Goal: Task Accomplishment & Management: Use online tool/utility

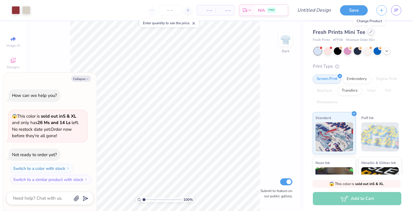
click at [369, 34] on div at bounding box center [370, 32] width 6 height 6
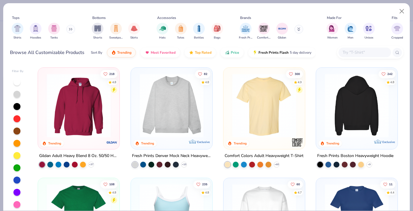
click at [341, 99] on img at bounding box center [357, 106] width 70 height 64
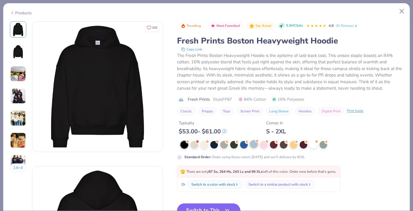
click at [252, 146] on div at bounding box center [254, 144] width 8 height 8
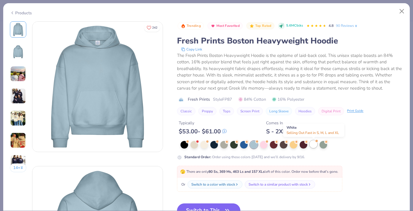
click at [315, 144] on div at bounding box center [313, 144] width 8 height 8
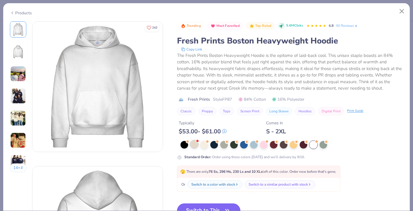
click at [195, 146] on div at bounding box center [194, 144] width 8 height 8
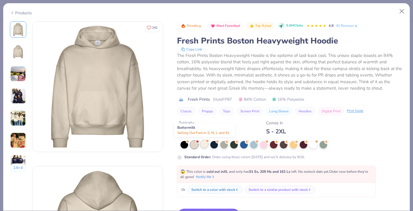
click at [203, 146] on div at bounding box center [204, 144] width 8 height 8
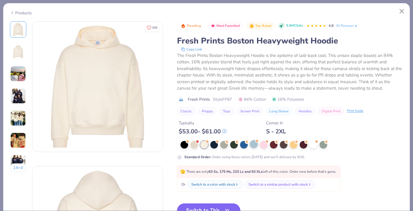
click at [256, 143] on div at bounding box center [254, 144] width 8 height 8
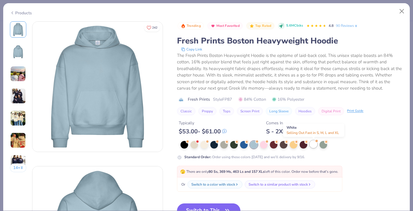
click at [315, 145] on div at bounding box center [313, 144] width 8 height 8
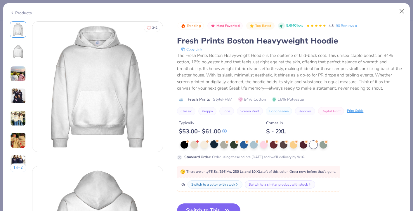
click at [217, 146] on div at bounding box center [214, 144] width 8 height 8
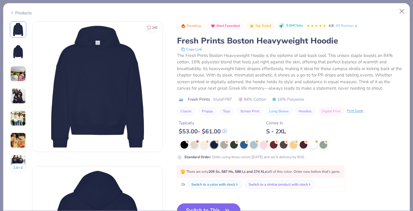
click at [213, 207] on button "Switch to This" at bounding box center [208, 210] width 63 height 15
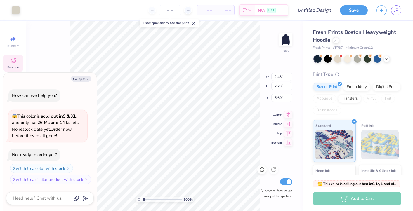
type textarea "x"
type input "2.47"
type input "2.24"
type textarea "x"
type input "5.63"
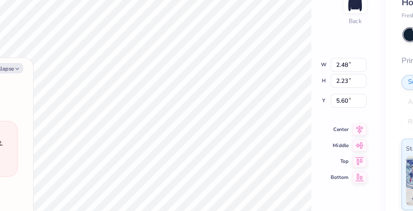
type textarea "x"
type input "9.34"
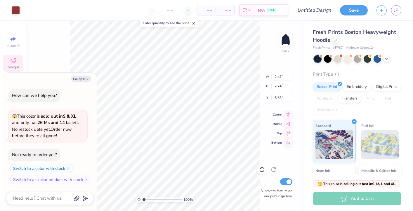
type textarea "x"
type input "9.34"
type textarea "x"
type input "2.26"
type input "5.59"
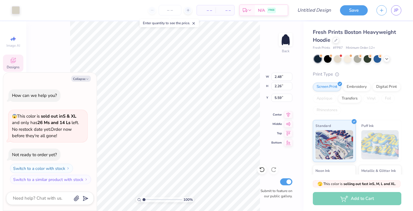
type textarea "x"
type input "5.62"
type textarea "x"
type input "9.34"
click at [18, 61] on div "Designs" at bounding box center [13, 63] width 20 height 17
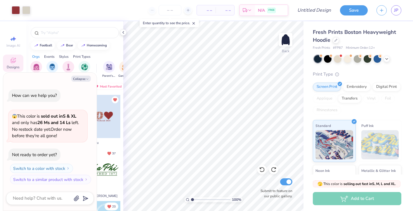
click at [105, 101] on div at bounding box center [98, 116] width 43 height 43
type textarea "x"
type input "1.93"
click at [83, 79] on button "Collapse" at bounding box center [81, 79] width 20 height 6
type textarea "x"
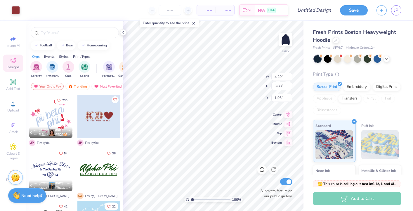
type input "4.29"
type input "7.72"
type input "4.30"
type input "3.87"
type input "7.73"
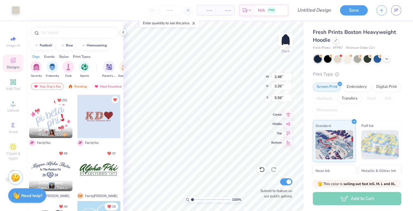
type input "8.53"
type input "2.46"
type input "5.59"
click at [123, 32] on polyline at bounding box center [123, 32] width 1 height 2
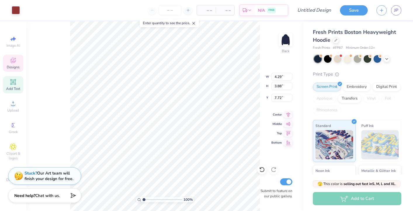
click at [12, 85] on icon at bounding box center [13, 82] width 7 height 7
type input "7.05"
type input "2.04"
type input "5.73"
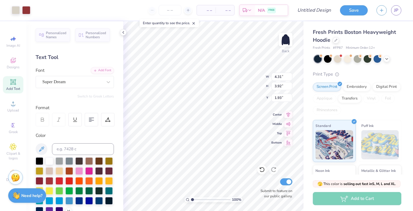
type input "2.10"
type input "1.91"
type input "3.00"
type input "4.30"
type input "3.87"
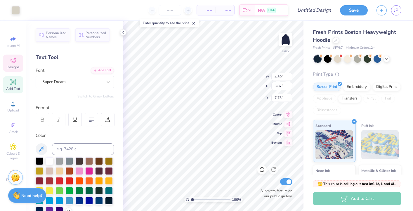
type input "7.72"
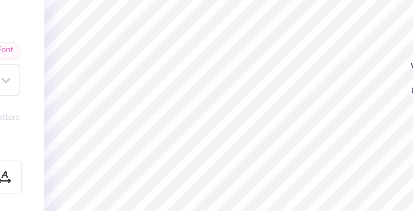
type input "2.09"
type input "1.91"
type input "3.00"
type input "6.75"
type input "2.10"
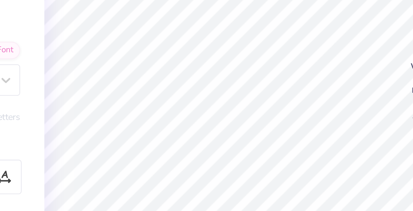
type input "4.84"
type input "2.09"
type input "2.04"
type input "2.29"
type input "2.04"
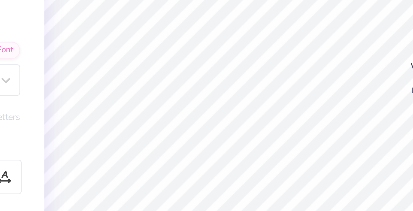
type input "2.09"
type input "2.04"
type input "2.10"
type input "2.04"
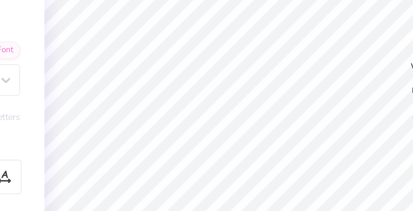
type input "10.08"
type input "0.66"
type input "6.42"
type input "1.06"
type input "1.80"
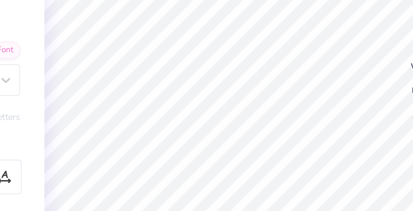
type input "1.62"
type input "2.19"
type input "1.88"
type input "1.71"
type input "2.25"
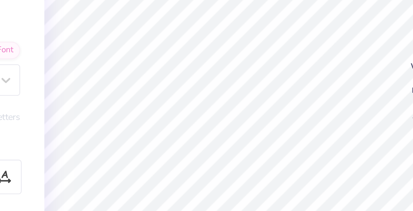
type input "2.09"
type input "1.91"
type input "2.04"
type input "1.86"
type input "1.71"
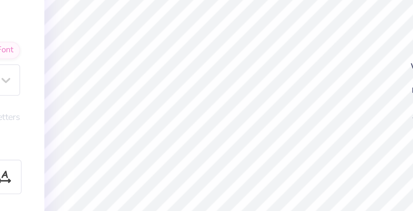
type input "2.25"
type input "10.08"
type input "0.66"
type input "6.42"
type input "2.10"
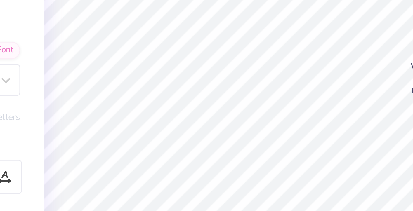
type input "1.91"
type input "2.04"
type input "1.87"
type input "1.70"
type input "2.26"
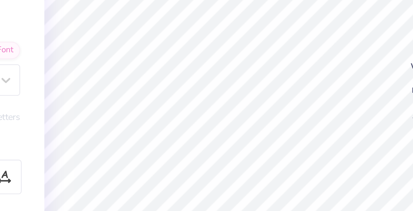
type input "1.85"
type input "1.70"
type input "2.26"
type input "1.06"
type input "1.80"
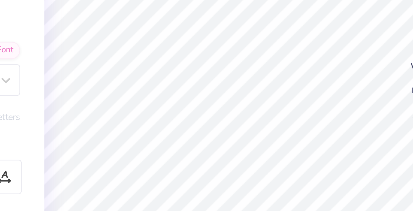
type input "1.62"
type input "2.19"
type input "1.94"
type input "1.75"
type input "10.08"
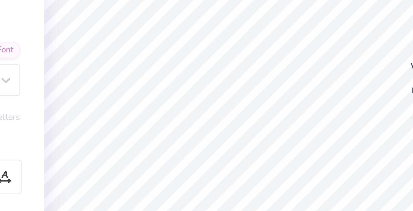
type input "0.66"
type input "6.42"
type input "1.95"
type input "1.76"
type input "2.12"
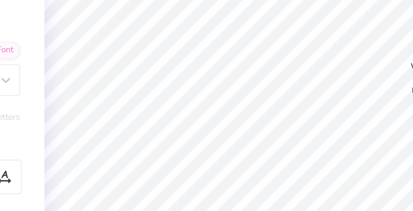
type input "1.87"
type input "1.69"
type input "2.19"
type input "10.08"
type input "0.66"
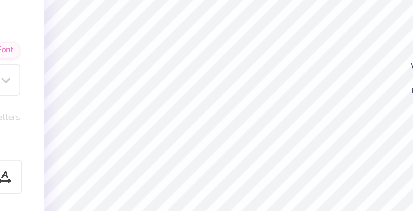
type input "4.57"
type textarea "Homecoming 2025"
type input "6.47"
type input "0.69"
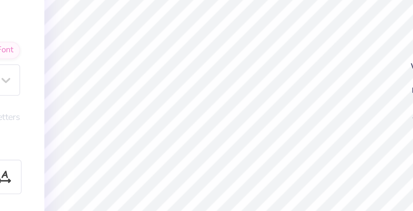
type input "4.35"
type textarea "Parent’s 2025"
type textarea "T"
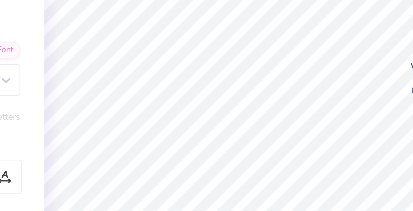
scroll to position [0, 1]
type textarea "Theta x Delts"
type input "5.82"
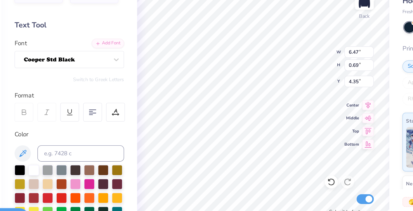
type input "5.22"
type input "0.55"
type input "4.29"
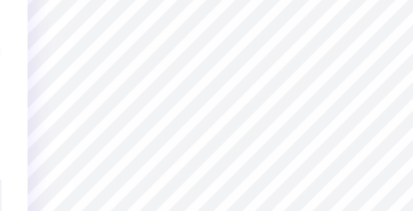
type input "6.75"
type input "1.87"
type input "1.70"
type input "2.26"
type input "1.61"
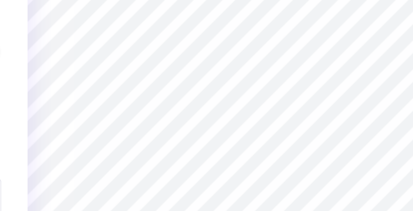
type input "1.46"
type input "2.27"
type input "1.86"
type input "1.71"
type input "2.15"
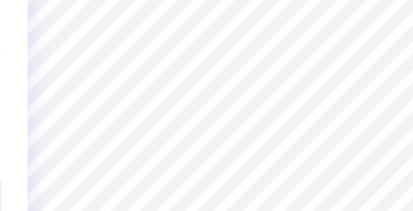
type input "1.60"
type input "1.47"
type input "2.39"
type input "1.53"
type input "1.39"
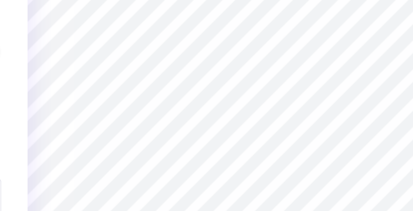
type input "2.57"
type input "4.93"
type input "1.85"
type input "1.70"
type input "5.05"
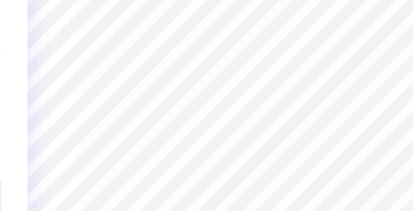
type input "1.53"
type input "1.39"
type input "2.31"
type input "1.70"
type input "1.54"
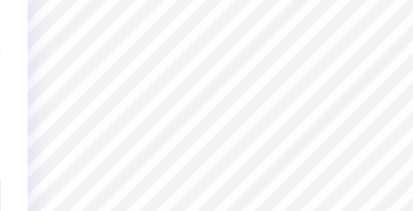
type input "2.15"
type input "1.66"
type input "1.52"
type input "2.32"
type input "1.63"
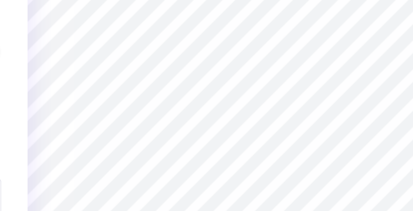
type input "1.47"
type input "2.47"
type input "1.60"
type input "1.45"
type input "3.85"
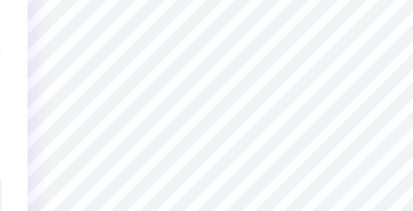
type input "1.53"
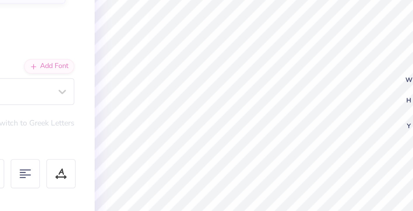
type input "1.61"
type input "1.46"
type input "3.00"
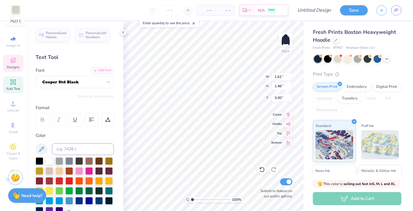
click at [17, 12] on div at bounding box center [16, 10] width 8 height 8
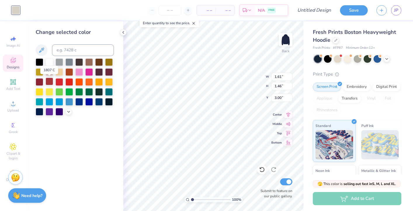
click at [50, 83] on div at bounding box center [50, 82] width 8 height 8
click at [59, 81] on div at bounding box center [59, 82] width 8 height 8
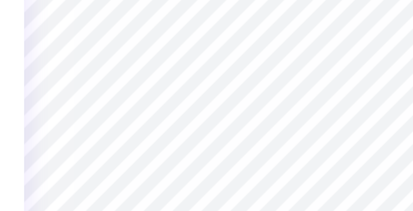
type input "2.27"
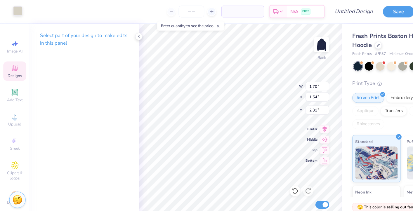
click at [17, 12] on div at bounding box center [16, 10] width 8 height 8
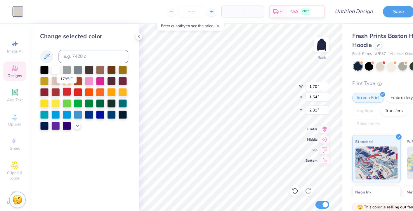
click at [59, 81] on div at bounding box center [59, 82] width 8 height 8
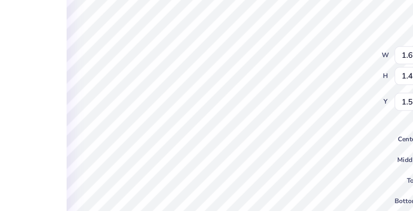
type input "2.27"
type input "1.60"
type input "1.45"
type input "2.27"
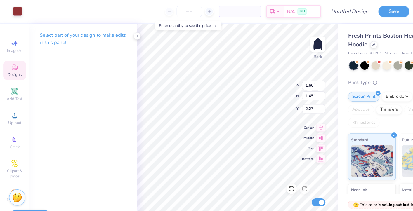
type input "3.00"
type input "1.63"
type input "1.47"
type input "2.27"
click at [16, 11] on div at bounding box center [16, 10] width 8 height 8
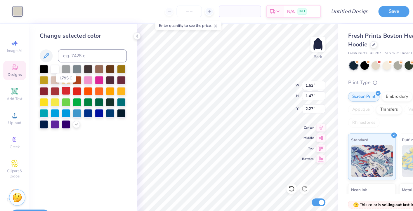
click at [60, 81] on div at bounding box center [59, 82] width 8 height 8
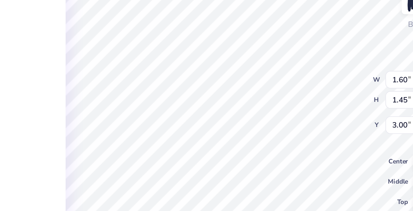
type input "2.27"
type input "4.20"
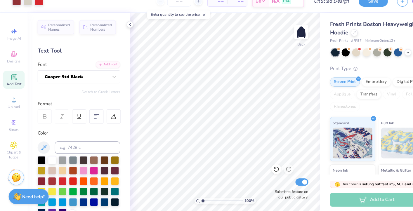
scroll to position [0, 0]
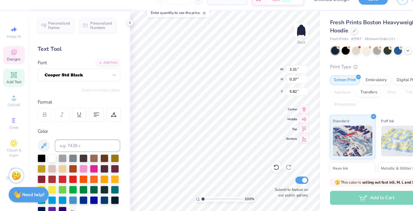
type input "9.07"
click at [50, 161] on div at bounding box center [50, 161] width 8 height 8
click at [57, 169] on div at bounding box center [59, 171] width 8 height 8
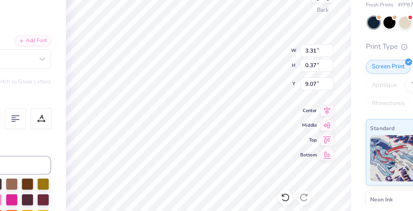
type input "11.94"
type input "5.25"
type input "10.76"
type input "4.42"
type input "3.88"
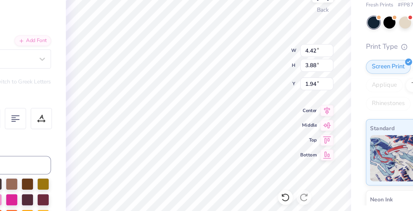
type input "7.42"
type input "2.55"
type input "2.24"
type input "10.76"
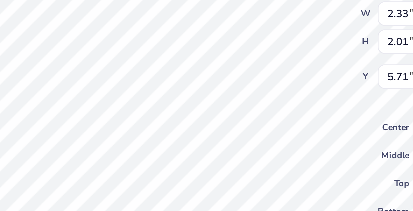
type input "5.41"
type input "4.67"
type input "2.06"
type input "1.78"
type input "8.60"
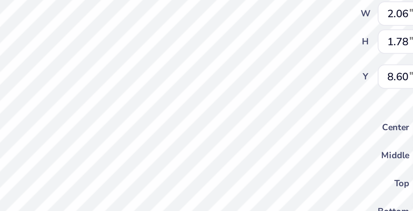
type input "2.26"
type input "1.96"
type input "5.08"
type input "4.39"
type input "2.97"
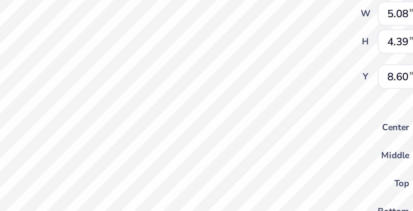
type input "2.56"
type input "10.43"
type input "2.62"
type input "2.26"
type input "10.73"
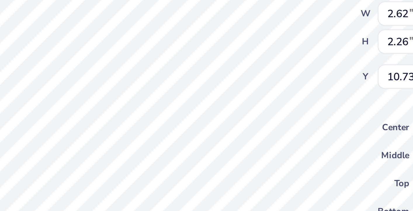
type input "2.53"
type input "2.18"
type input "10.81"
type input "2.50"
type input "2.16"
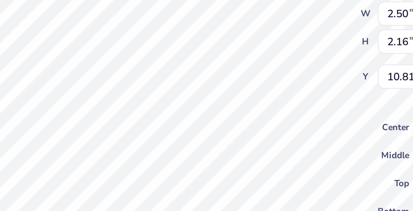
type input "2.51"
type input "2.17"
type input "10.80"
type input "2.45"
type input "2.12"
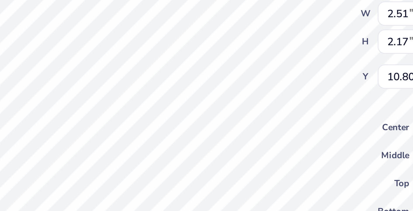
type input "10.85"
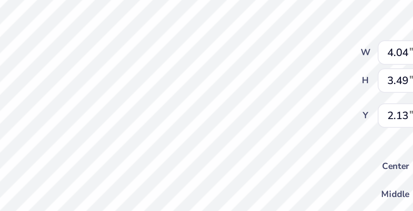
type input "1.87"
type input "1.62"
type input "4.00"
type input "4.37"
type input "3.78"
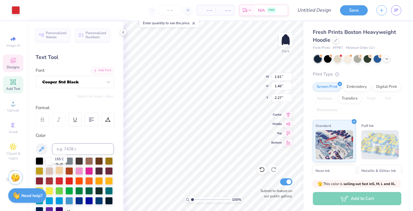
click at [61, 171] on div at bounding box center [59, 171] width 8 height 8
click at [16, 9] on div at bounding box center [16, 10] width 8 height 8
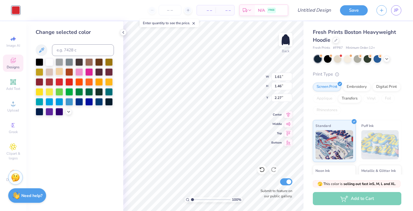
click at [60, 72] on div at bounding box center [59, 72] width 8 height 8
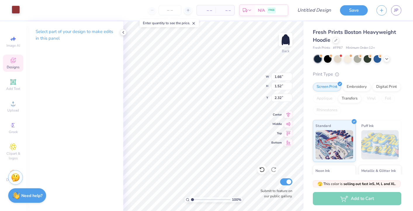
click at [16, 8] on div at bounding box center [16, 10] width 8 height 8
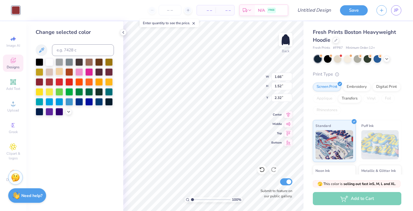
click at [62, 72] on div at bounding box center [59, 72] width 8 height 8
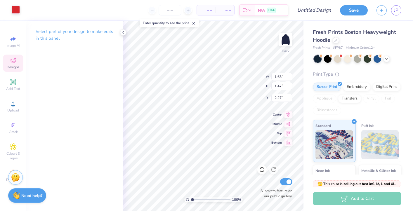
click at [18, 12] on div at bounding box center [16, 10] width 8 height 8
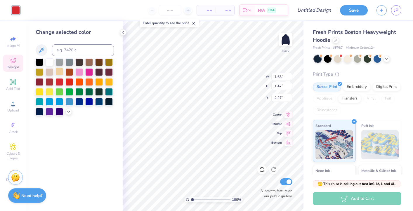
click at [61, 72] on div at bounding box center [59, 72] width 8 height 8
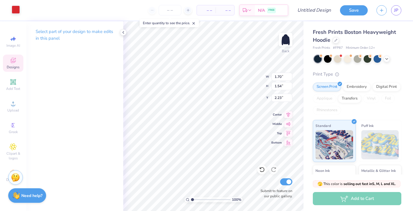
click at [17, 12] on div at bounding box center [16, 10] width 8 height 8
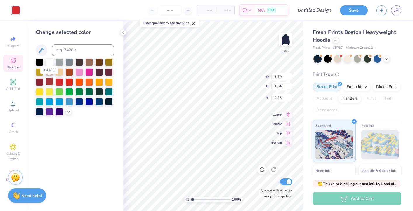
click at [48, 83] on div at bounding box center [50, 82] width 8 height 8
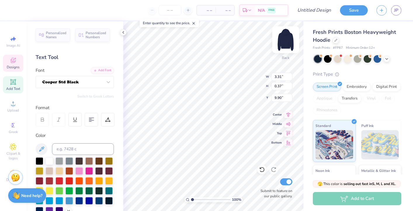
click at [287, 41] on img at bounding box center [285, 39] width 23 height 23
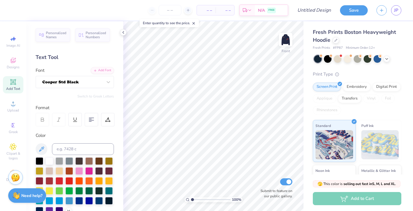
click at [12, 86] on div "Add Text" at bounding box center [13, 84] width 20 height 17
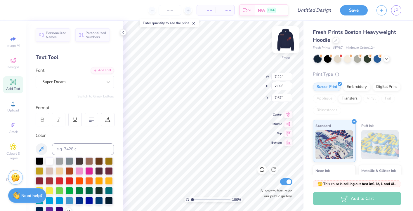
click at [286, 39] on img at bounding box center [285, 39] width 23 height 23
click at [288, 42] on img at bounding box center [285, 39] width 23 height 23
click at [287, 44] on img at bounding box center [285, 39] width 23 height 23
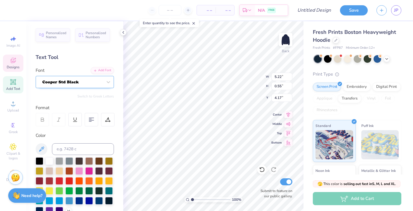
click at [77, 83] on div at bounding box center [72, 81] width 61 height 9
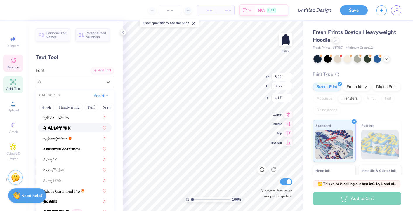
scroll to position [12, 0]
click at [52, 140] on div at bounding box center [75, 137] width 74 height 10
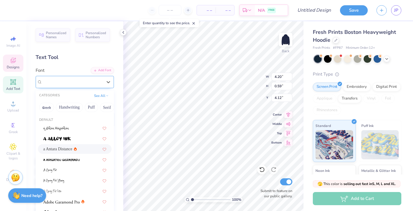
click at [95, 79] on div "a Antara Distance" at bounding box center [72, 81] width 61 height 9
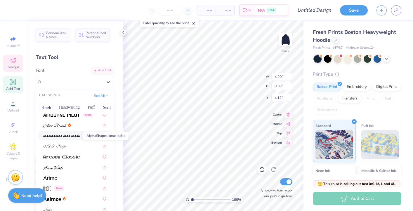
scroll to position [140, 0]
click at [76, 148] on div at bounding box center [74, 146] width 63 height 6
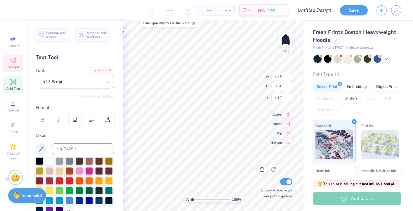
click at [76, 85] on div "ALS Script" at bounding box center [72, 81] width 61 height 9
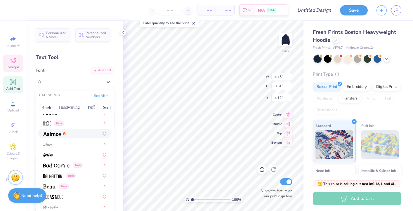
scroll to position [209, 0]
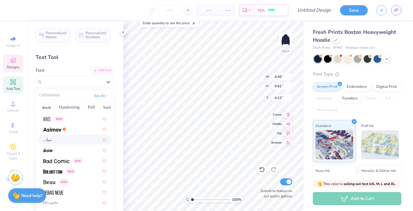
click at [75, 142] on div at bounding box center [74, 140] width 63 height 6
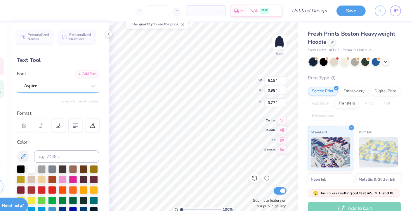
click at [93, 81] on div "Aspire" at bounding box center [72, 81] width 61 height 9
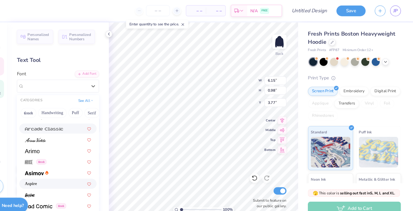
scroll to position [179, 0]
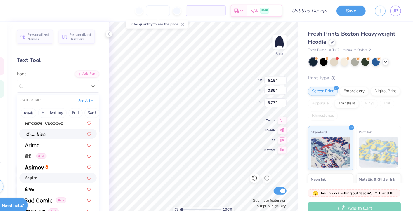
click at [80, 130] on div at bounding box center [74, 127] width 63 height 6
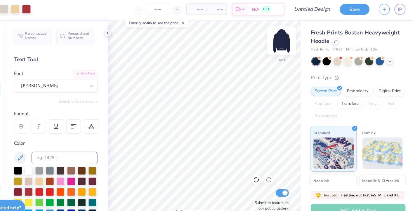
click at [285, 43] on img at bounding box center [285, 39] width 23 height 23
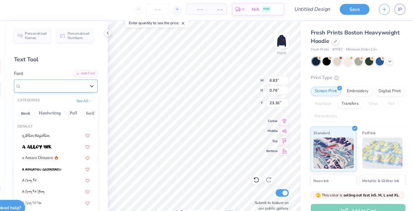
click at [81, 81] on div at bounding box center [72, 81] width 61 height 9
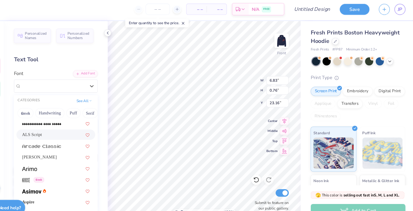
scroll to position [157, 0]
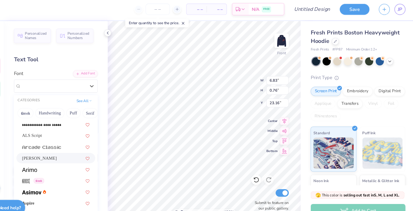
click at [76, 147] on div "[PERSON_NAME]" at bounding box center [74, 149] width 63 height 6
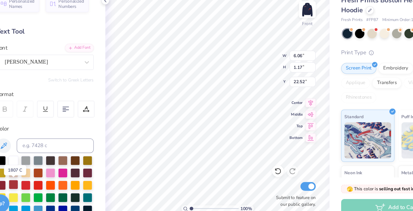
click at [51, 180] on div at bounding box center [50, 181] width 8 height 8
click at [42, 179] on div at bounding box center [40, 181] width 8 height 8
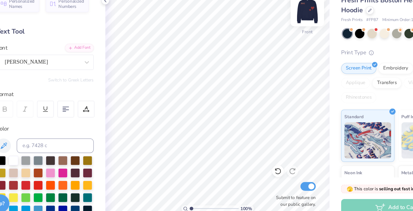
click at [285, 42] on img at bounding box center [285, 39] width 23 height 23
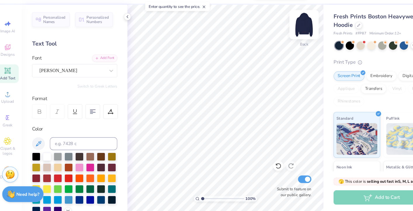
scroll to position [0, 0]
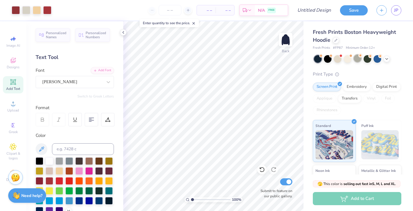
click at [357, 61] on div at bounding box center [357, 59] width 8 height 8
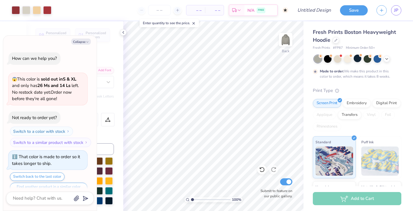
scroll to position [11, 0]
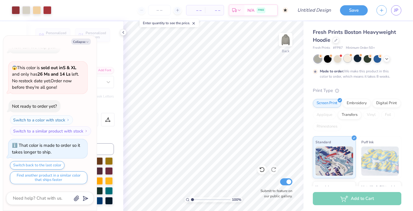
click at [346, 60] on div at bounding box center [347, 59] width 8 height 8
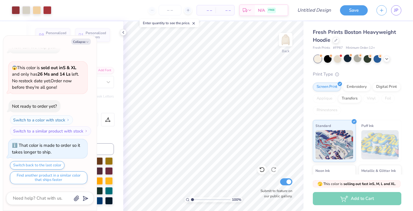
scroll to position [116, 0]
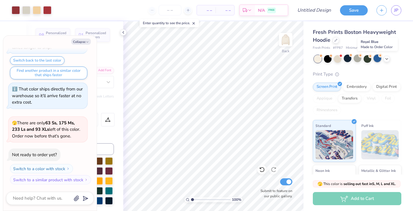
click at [380, 59] on div at bounding box center [377, 59] width 8 height 8
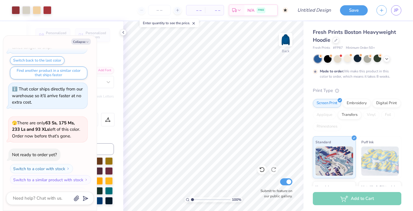
scroll to position [165, 0]
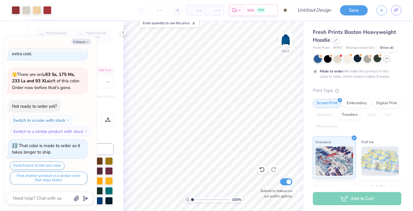
click at [387, 60] on icon at bounding box center [386, 58] width 5 height 5
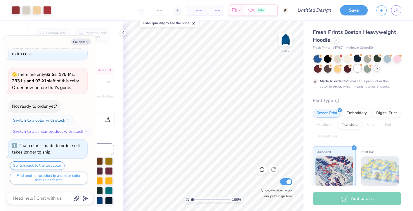
click at [356, 70] on div at bounding box center [357, 68] width 8 height 8
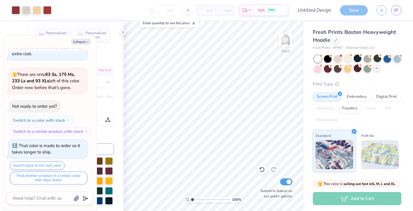
scroll to position [270, 0]
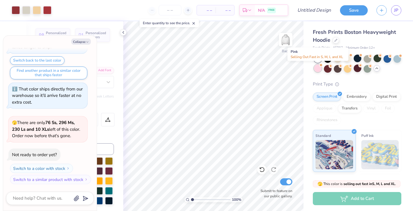
click at [316, 68] on div at bounding box center [318, 68] width 8 height 8
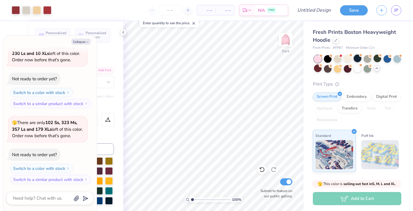
click at [357, 59] on div at bounding box center [357, 59] width 8 height 8
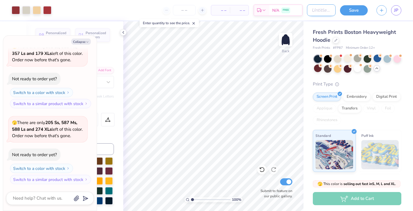
click at [319, 11] on input "Design Title" at bounding box center [321, 10] width 29 height 12
click at [360, 9] on button "Save" at bounding box center [354, 9] width 28 height 10
click at [278, 46] on img at bounding box center [285, 39] width 23 height 23
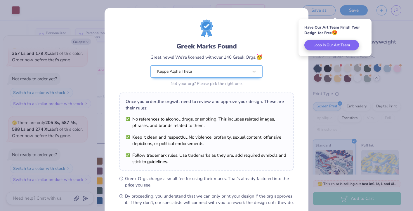
scroll to position [62, 0]
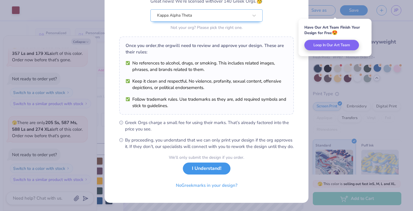
click at [205, 173] on button "I Understand!" at bounding box center [207, 169] width 48 height 12
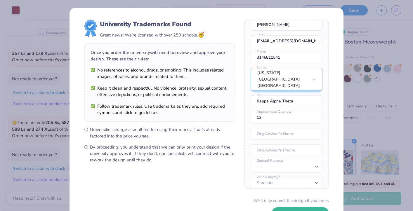
scroll to position [43, 0]
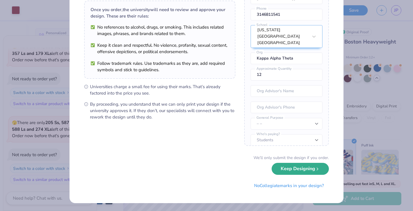
click at [305, 170] on button "Keep Designing" at bounding box center [299, 169] width 57 height 12
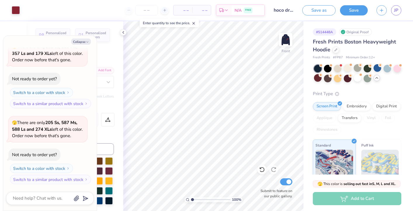
scroll to position [0, 0]
click at [287, 39] on img at bounding box center [285, 39] width 23 height 23
